Goal: Navigation & Orientation: Find specific page/section

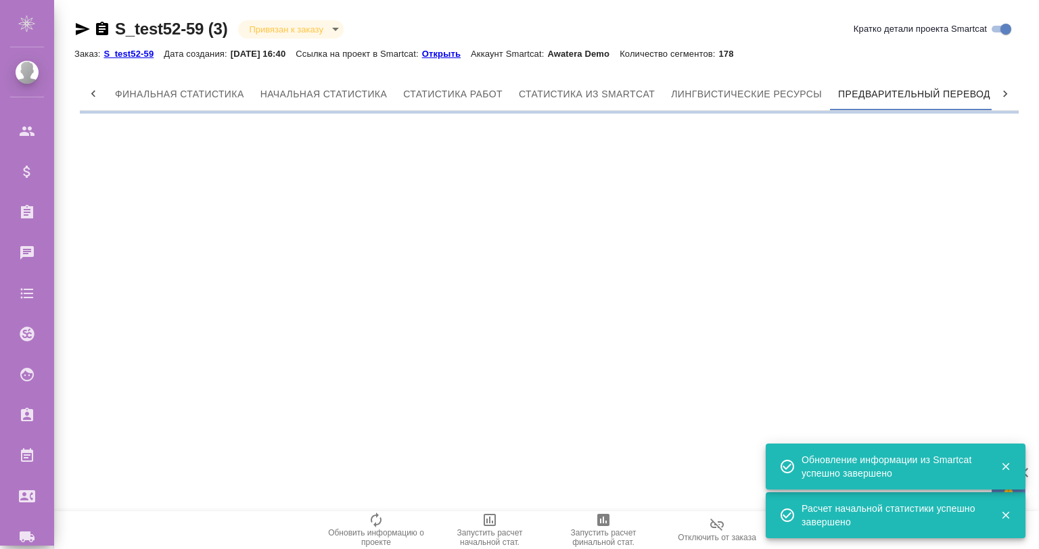
scroll to position [0, 6]
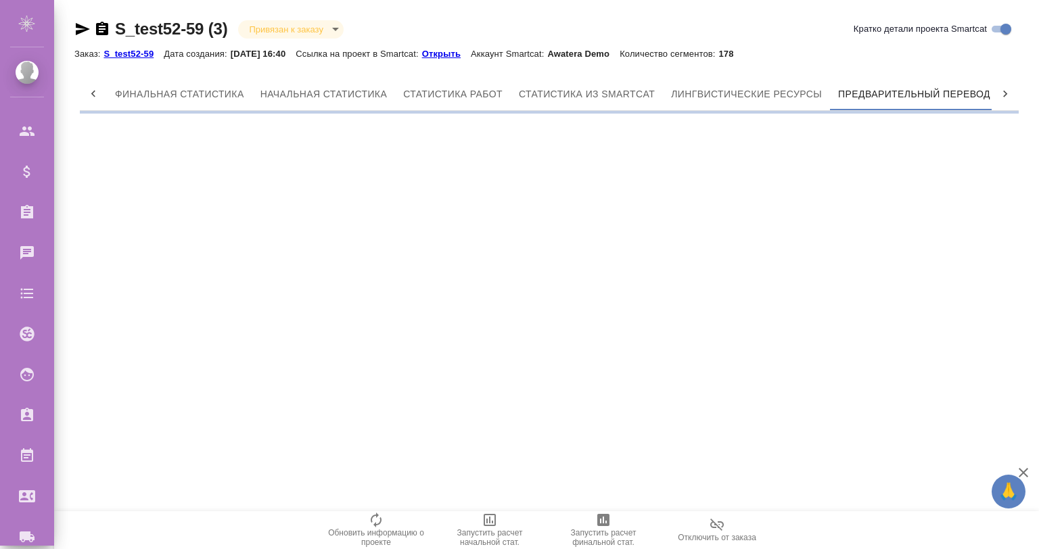
scroll to position [0, 6]
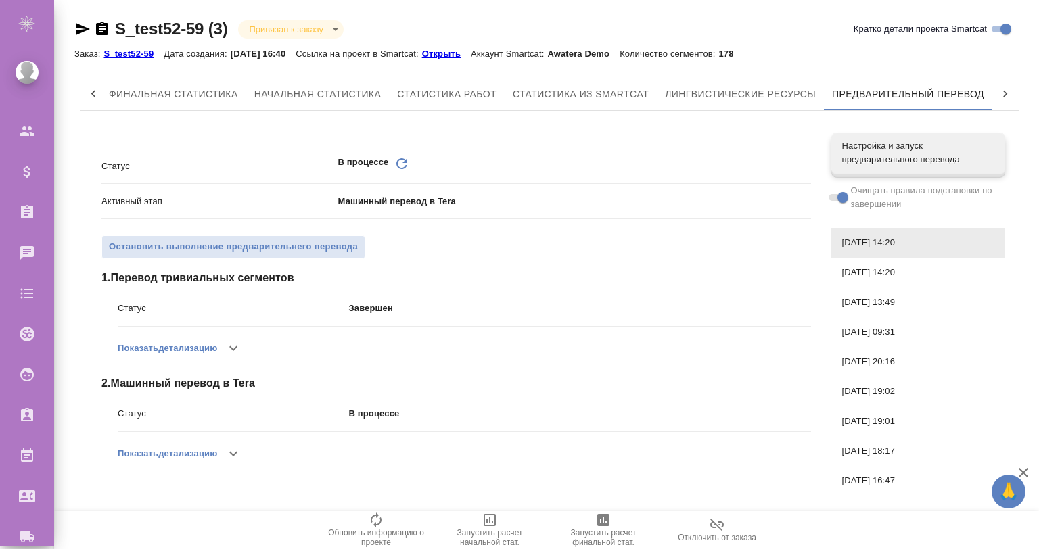
click at [235, 446] on icon "button" at bounding box center [233, 454] width 16 height 16
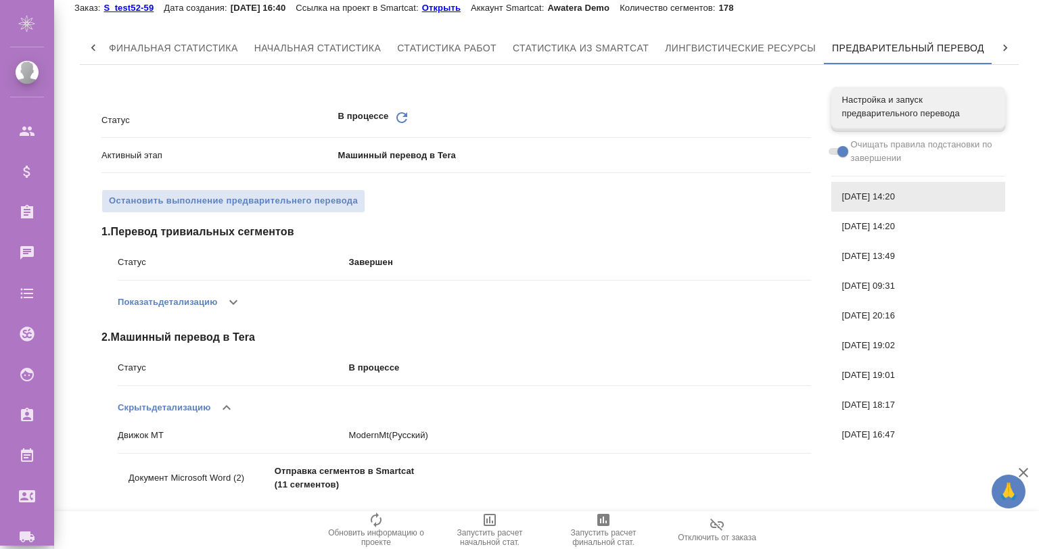
scroll to position [46, 0]
click at [222, 397] on button "button" at bounding box center [226, 408] width 32 height 32
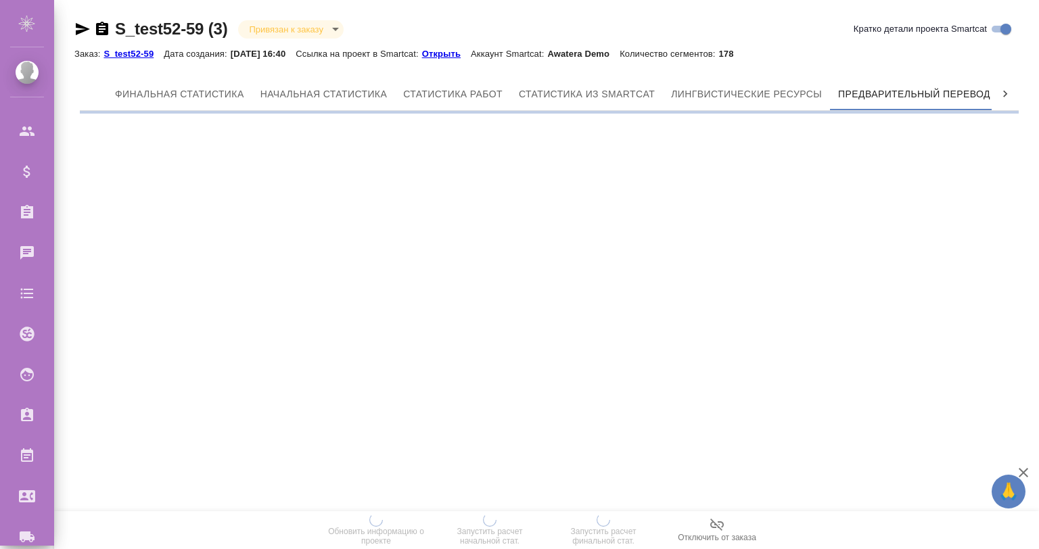
scroll to position [0, 6]
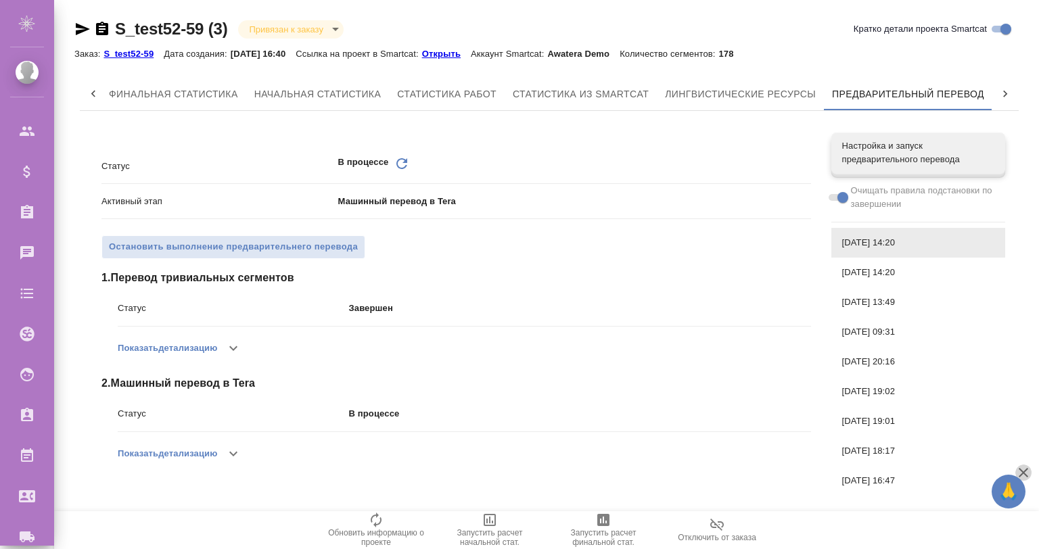
click at [1026, 474] on icon "button" at bounding box center [1024, 473] width 16 height 16
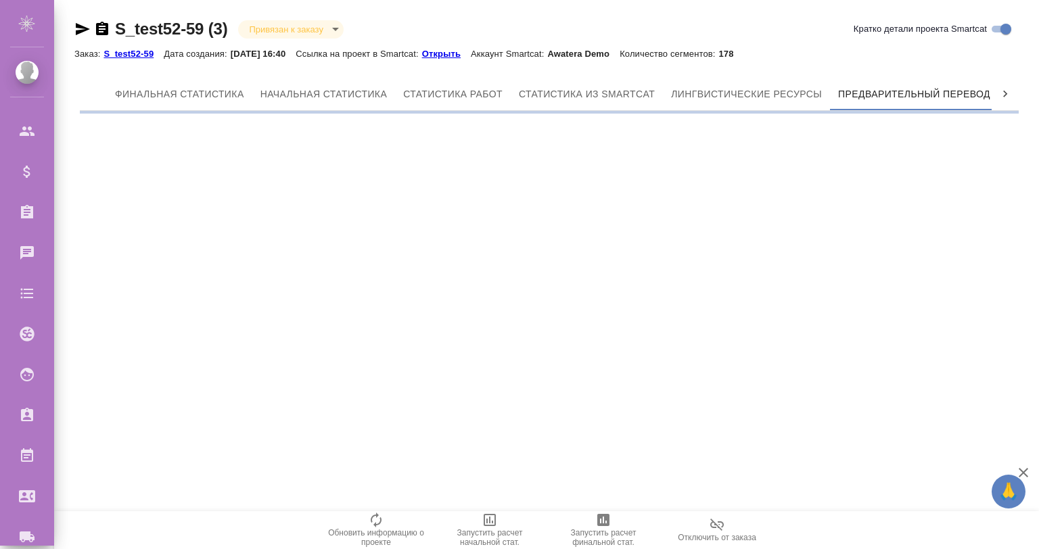
scroll to position [0, 6]
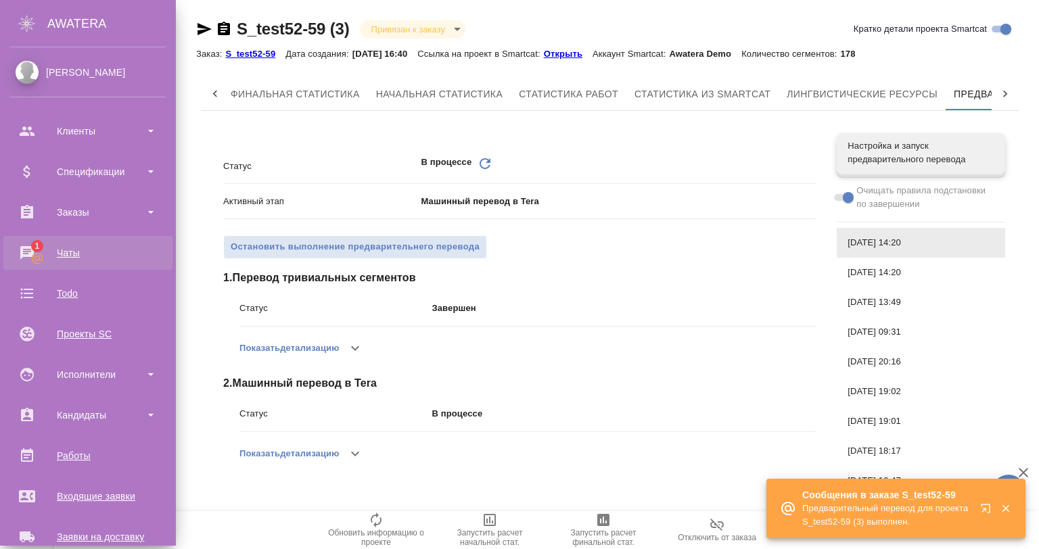
click at [29, 249] on div "Чаты" at bounding box center [88, 253] width 156 height 20
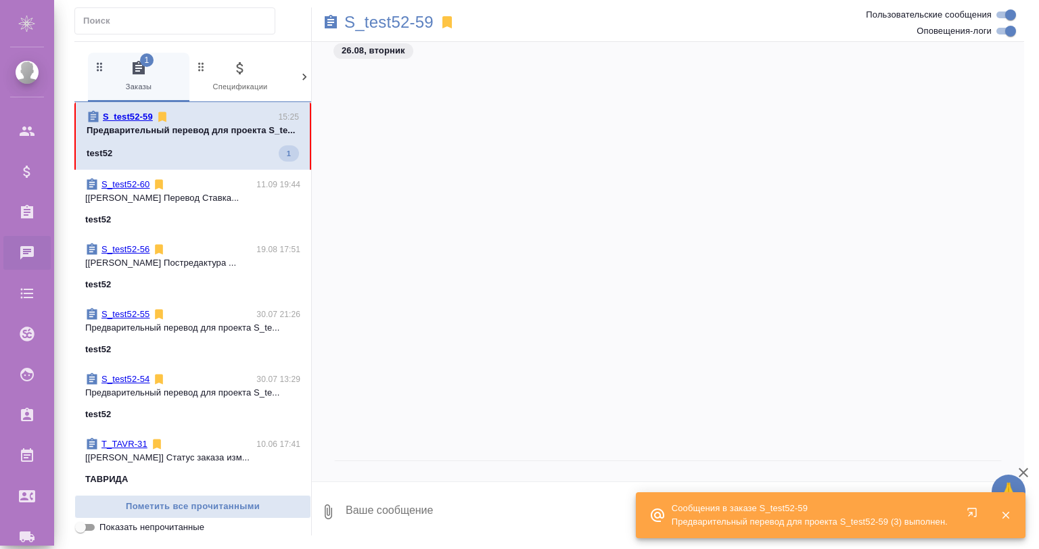
scroll to position [457, 0]
